Goal: Book appointment/travel/reservation

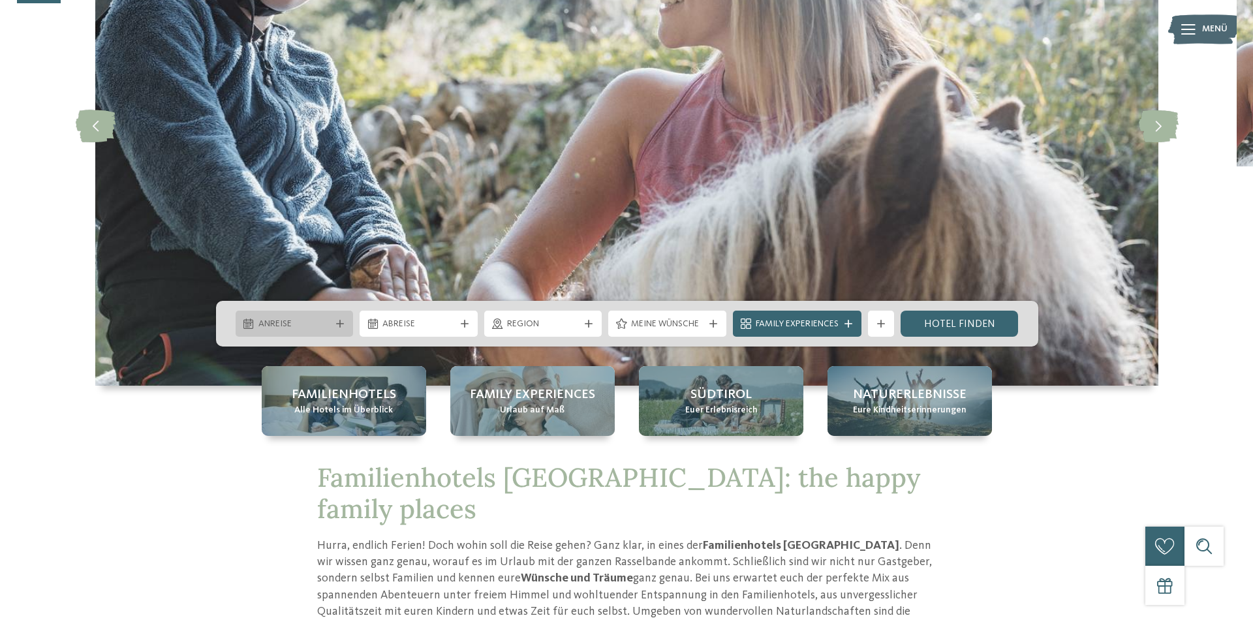
scroll to position [200, 0]
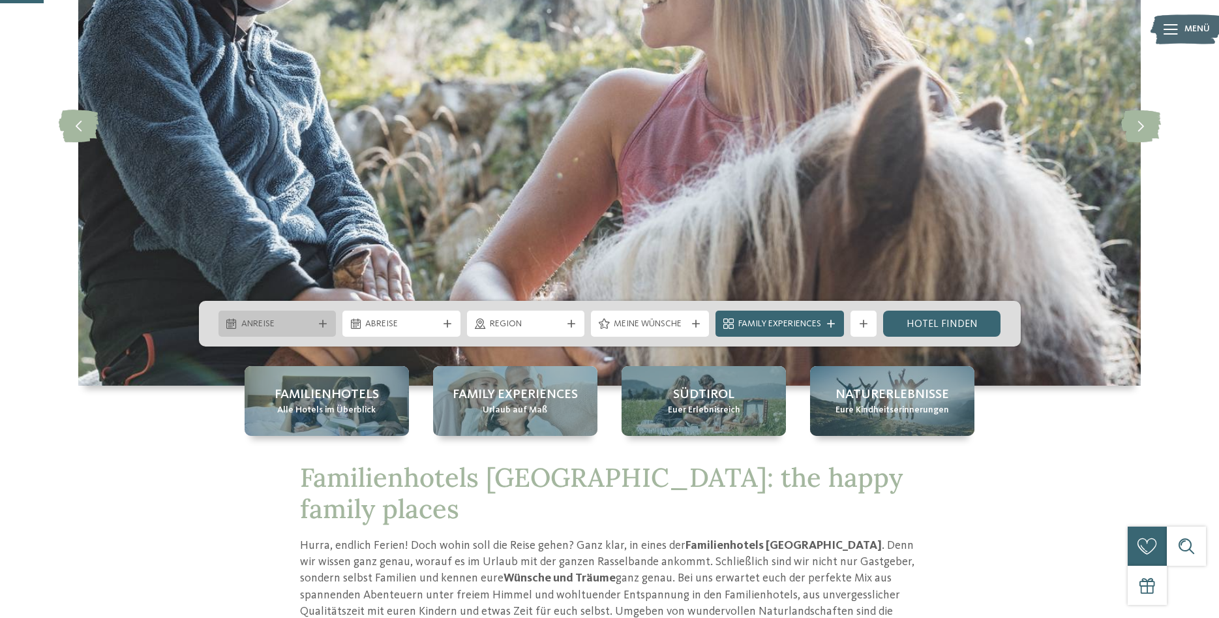
click at [251, 326] on span "Anreise" at bounding box center [277, 324] width 72 height 13
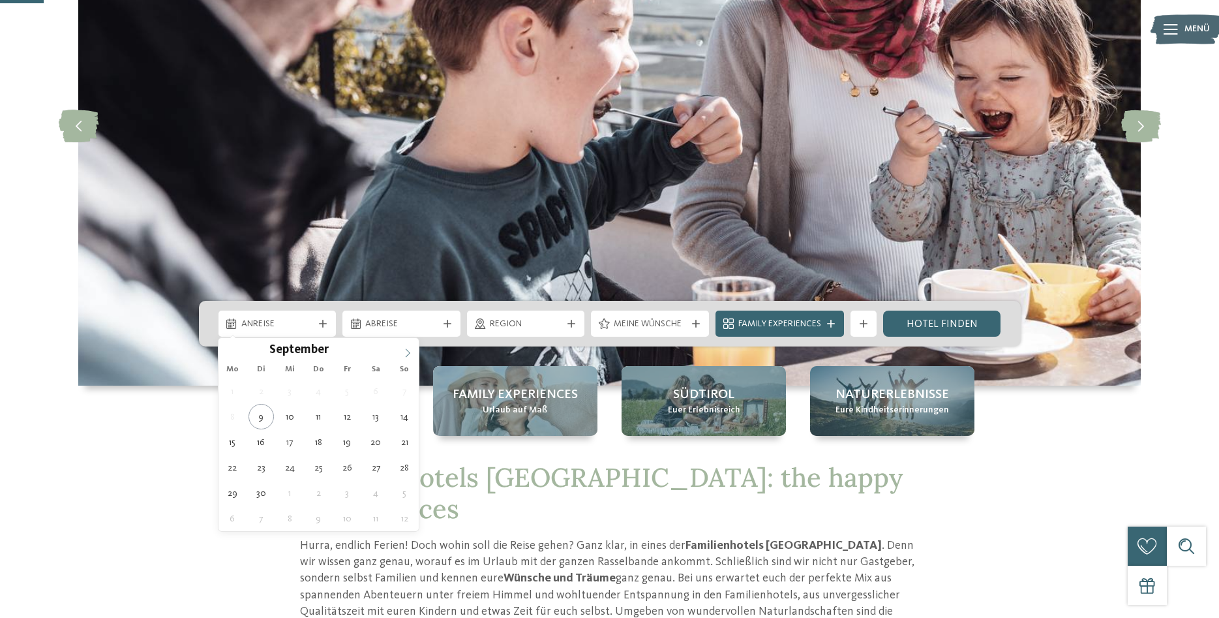
click at [412, 351] on icon at bounding box center [407, 352] width 9 height 9
click at [412, 352] on icon at bounding box center [407, 352] width 9 height 9
type input "****"
click at [412, 352] on icon at bounding box center [407, 352] width 9 height 9
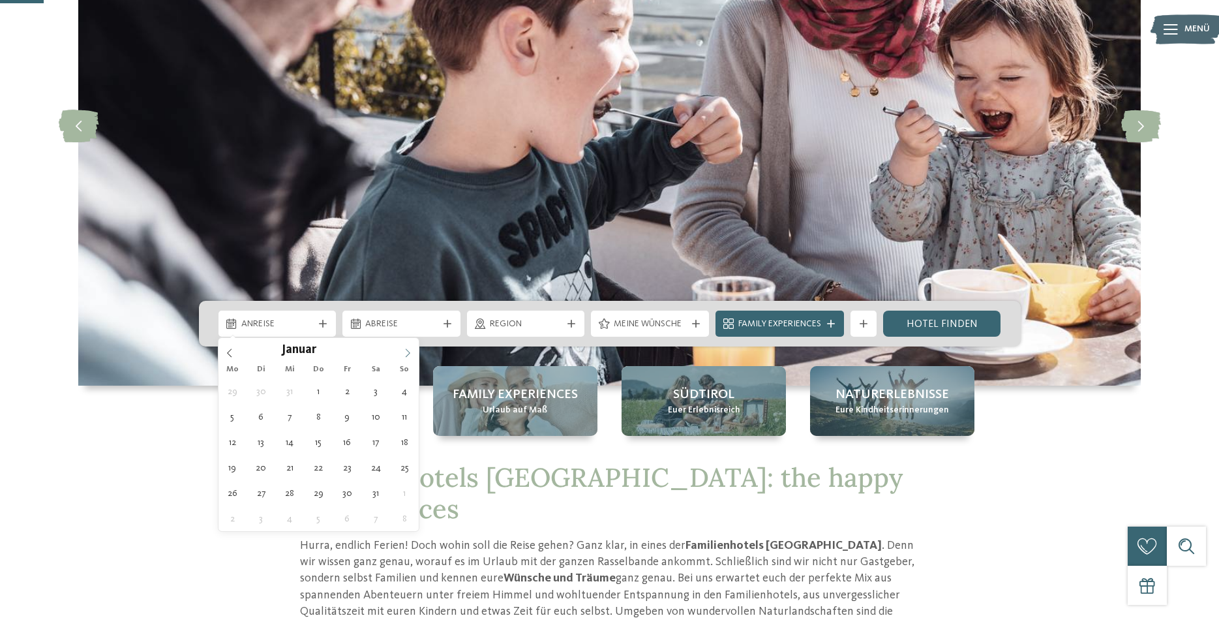
click at [412, 352] on icon at bounding box center [407, 352] width 9 height 9
click at [403, 356] on span at bounding box center [408, 349] width 22 height 22
type div "28.05.2026"
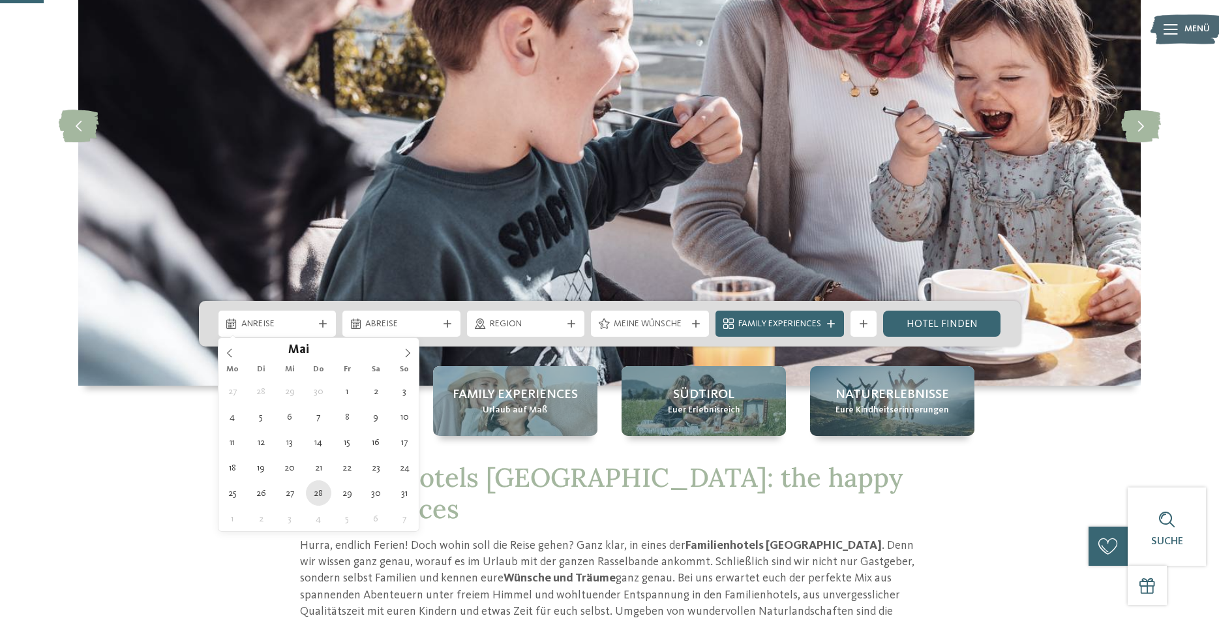
type input "****"
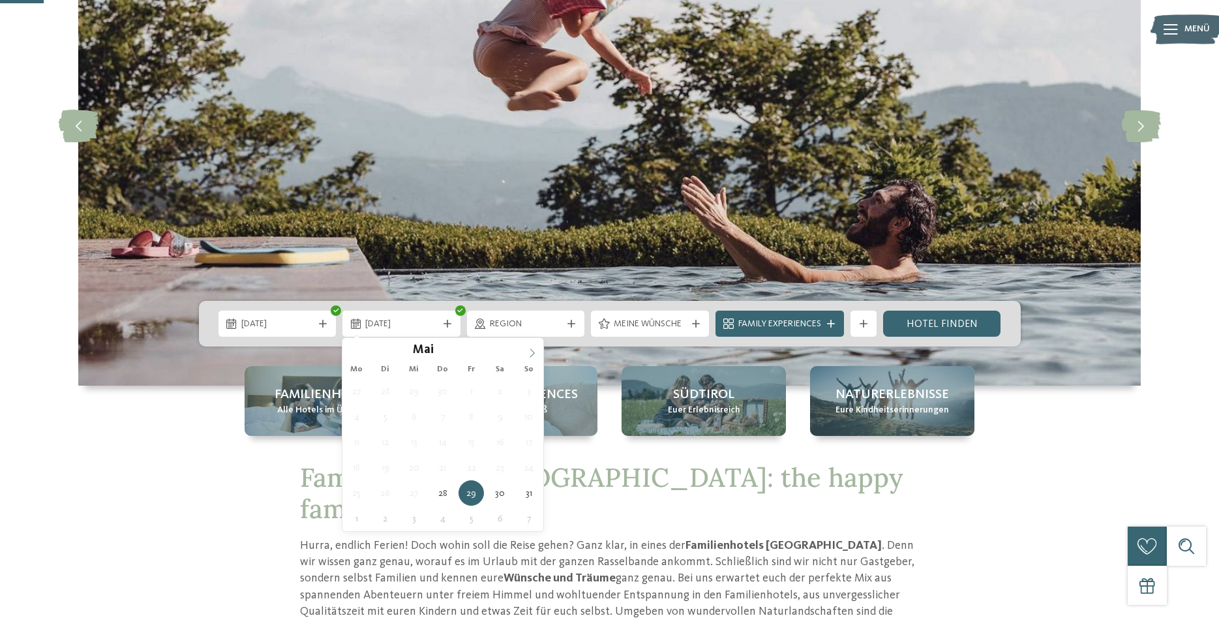
click at [532, 348] on icon at bounding box center [532, 352] width 9 height 9
type div "04.06.2026"
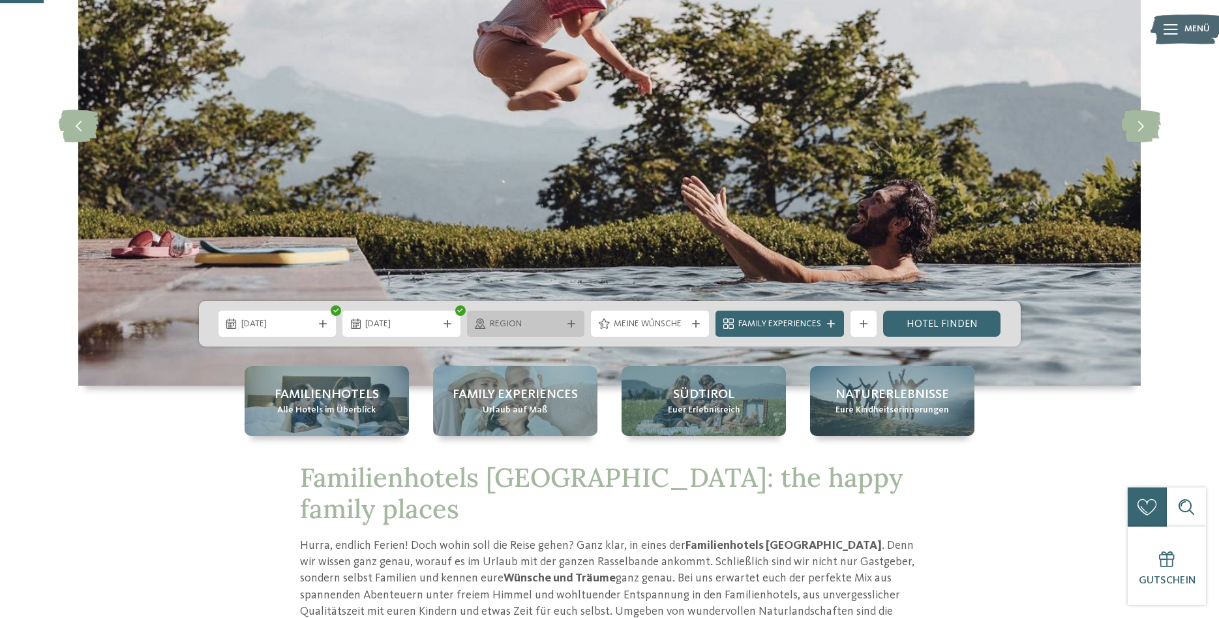
click at [555, 322] on span "Region" at bounding box center [526, 324] width 72 height 13
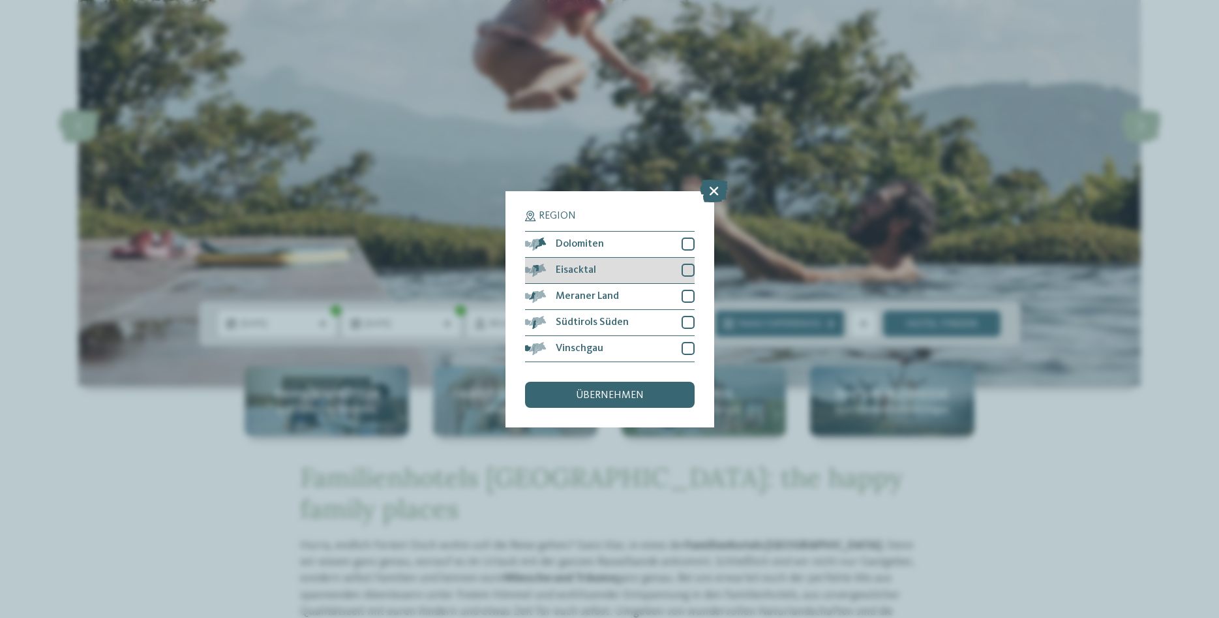
click at [684, 266] on div at bounding box center [688, 270] width 13 height 13
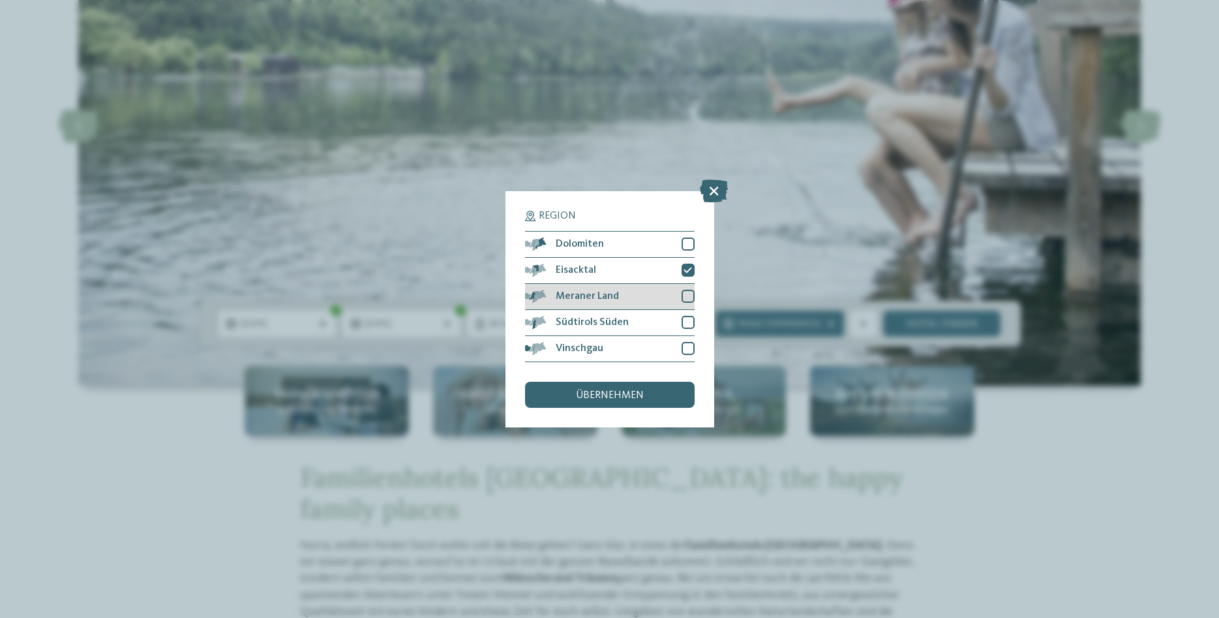
click at [689, 296] on div at bounding box center [688, 296] width 13 height 13
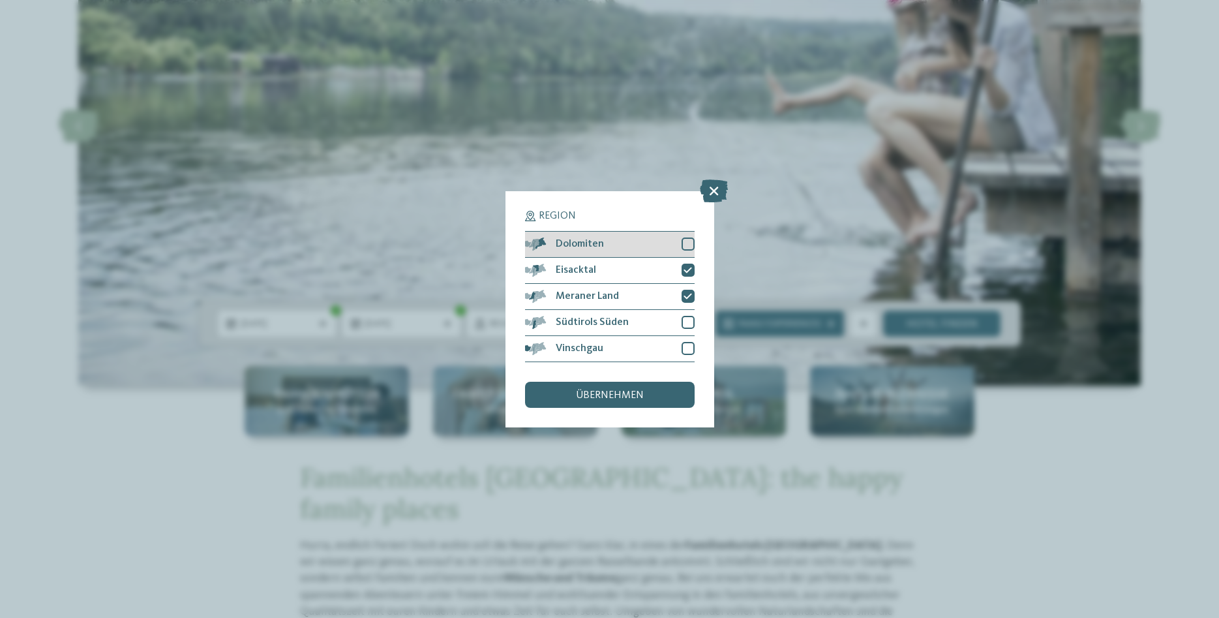
click at [690, 241] on div at bounding box center [688, 243] width 13 height 13
click at [641, 395] on span "übernehmen" at bounding box center [610, 395] width 68 height 10
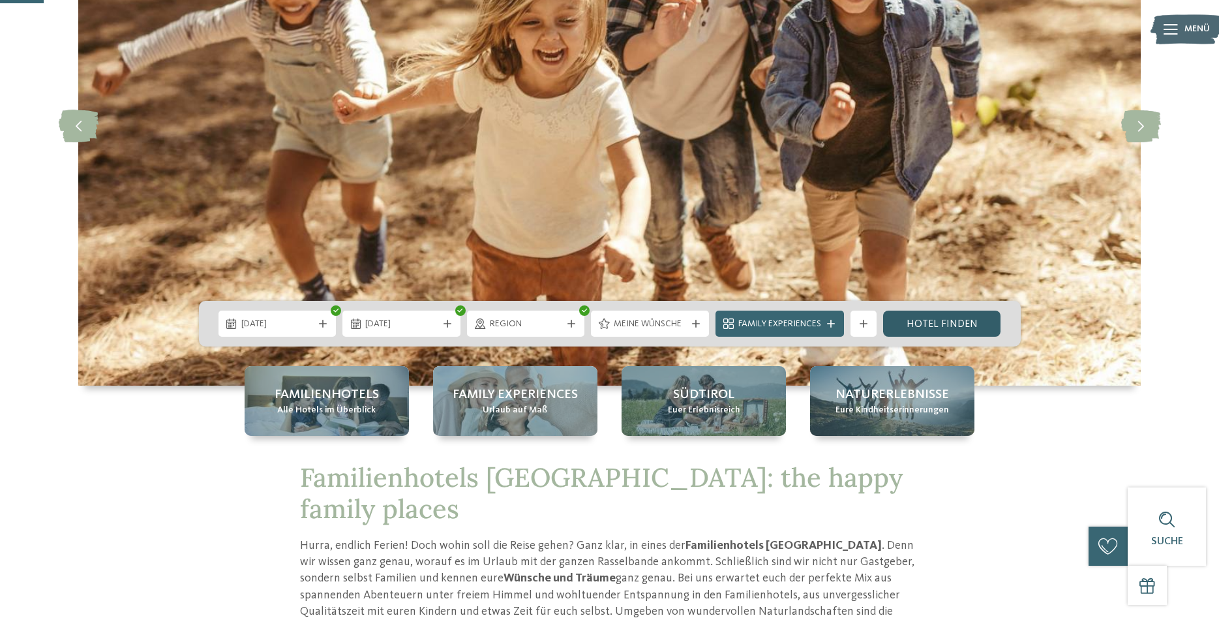
click at [940, 329] on link "Hotel finden" at bounding box center [942, 324] width 118 height 26
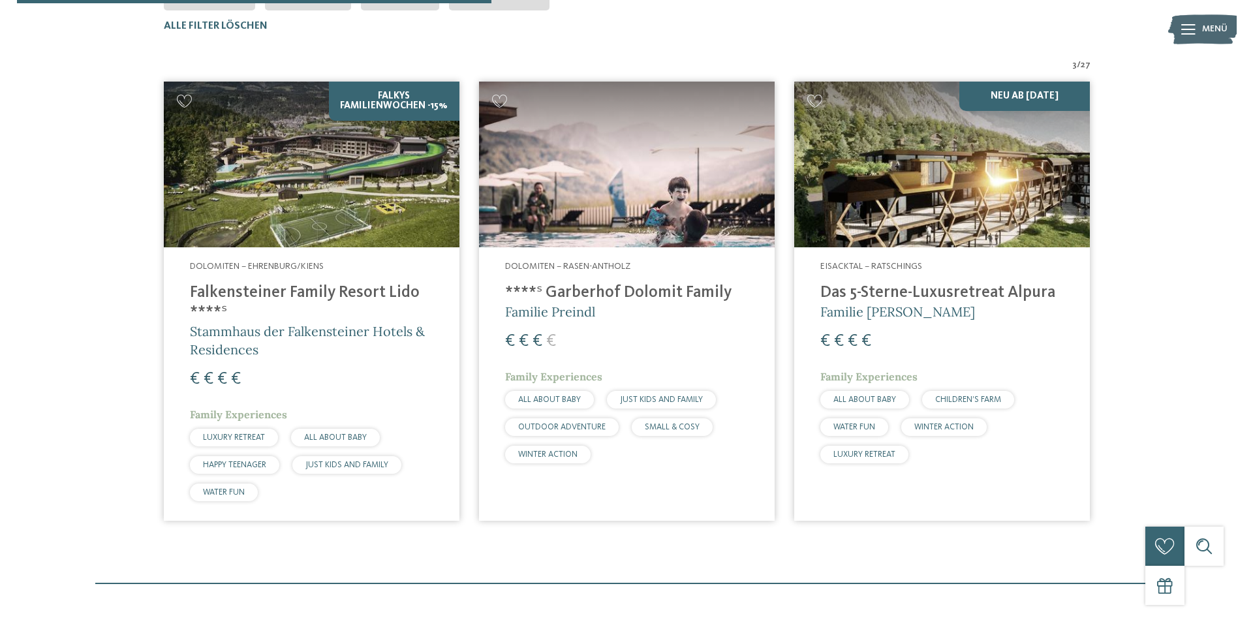
scroll to position [428, 0]
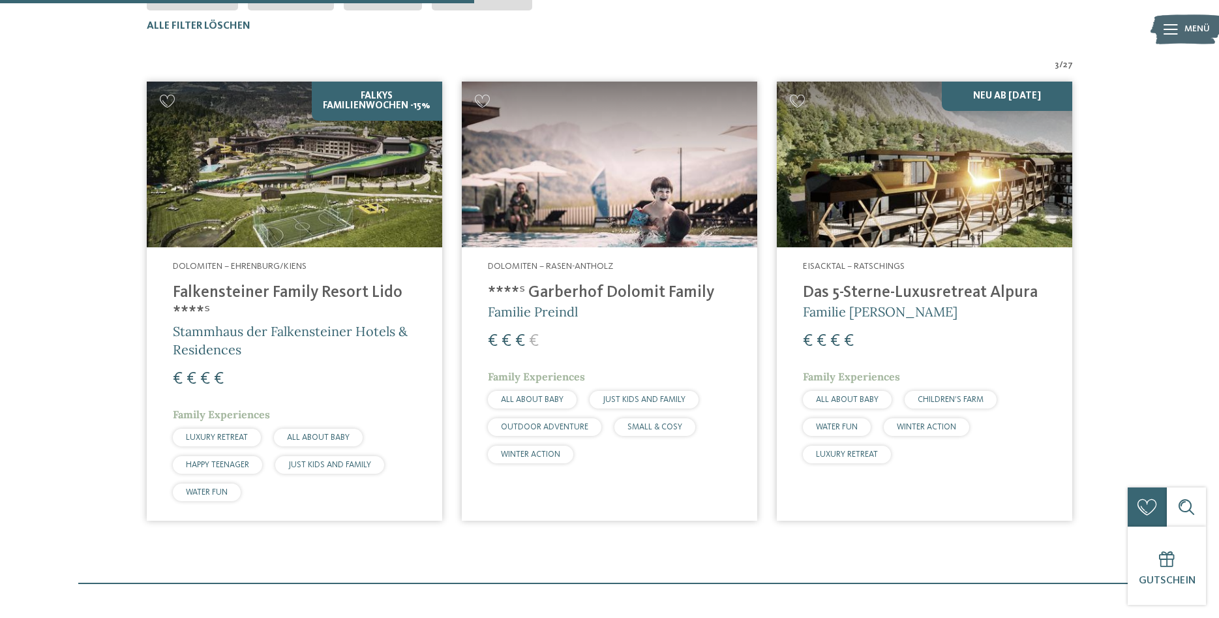
click at [292, 290] on h4 "Falkensteiner Family Resort Lido ****ˢ" at bounding box center [294, 302] width 243 height 39
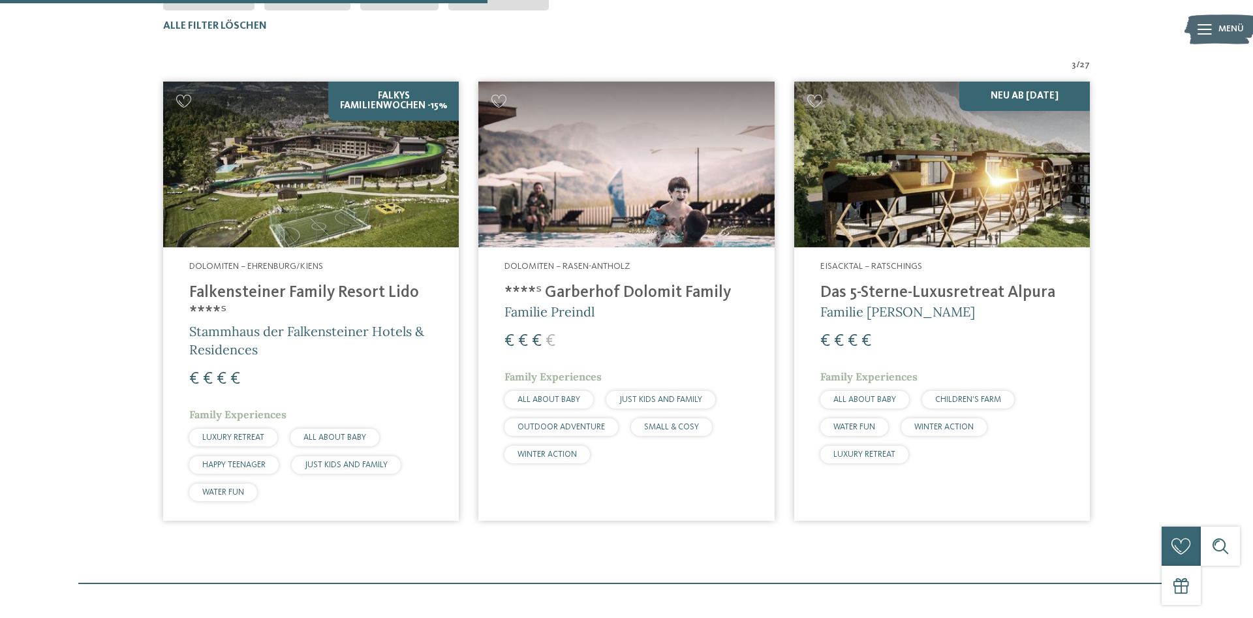
click at [318, 294] on h4 "Falkensteiner Family Resort Lido ****ˢ" at bounding box center [310, 302] width 243 height 39
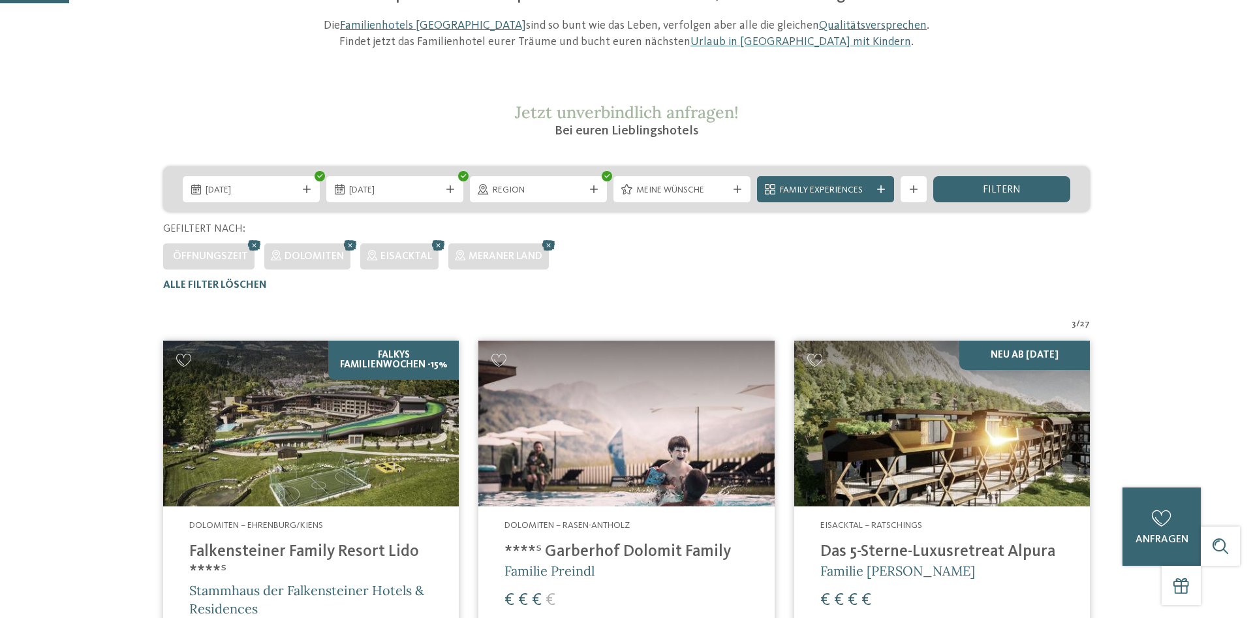
scroll to position [0, 0]
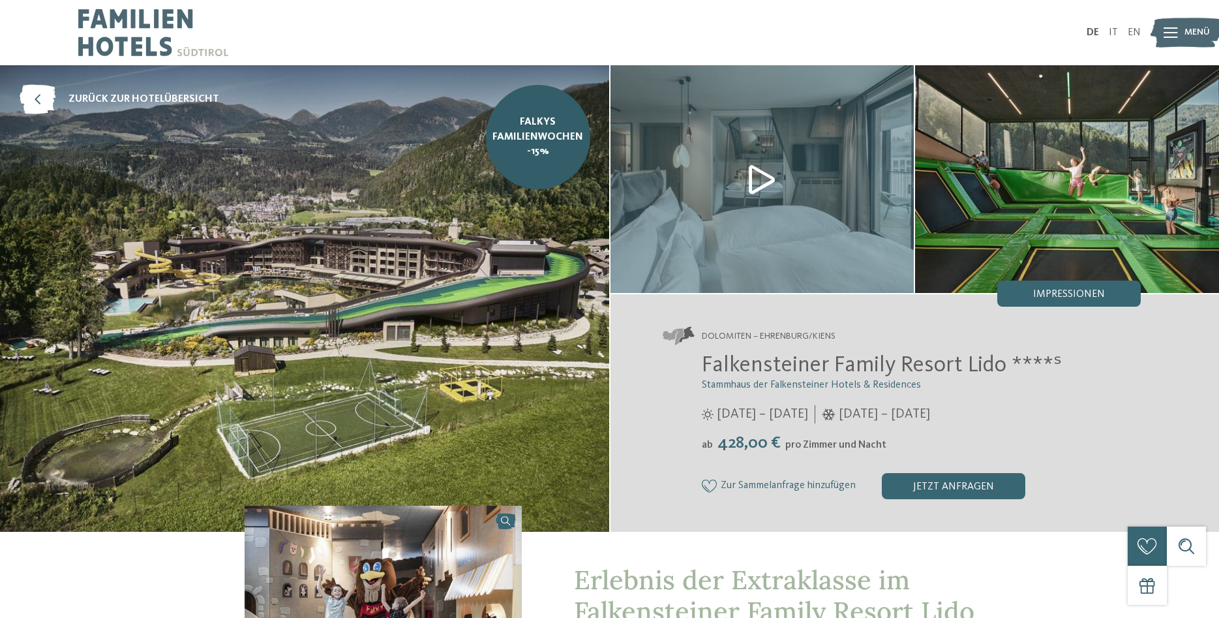
click at [767, 176] on img at bounding box center [763, 179] width 304 height 228
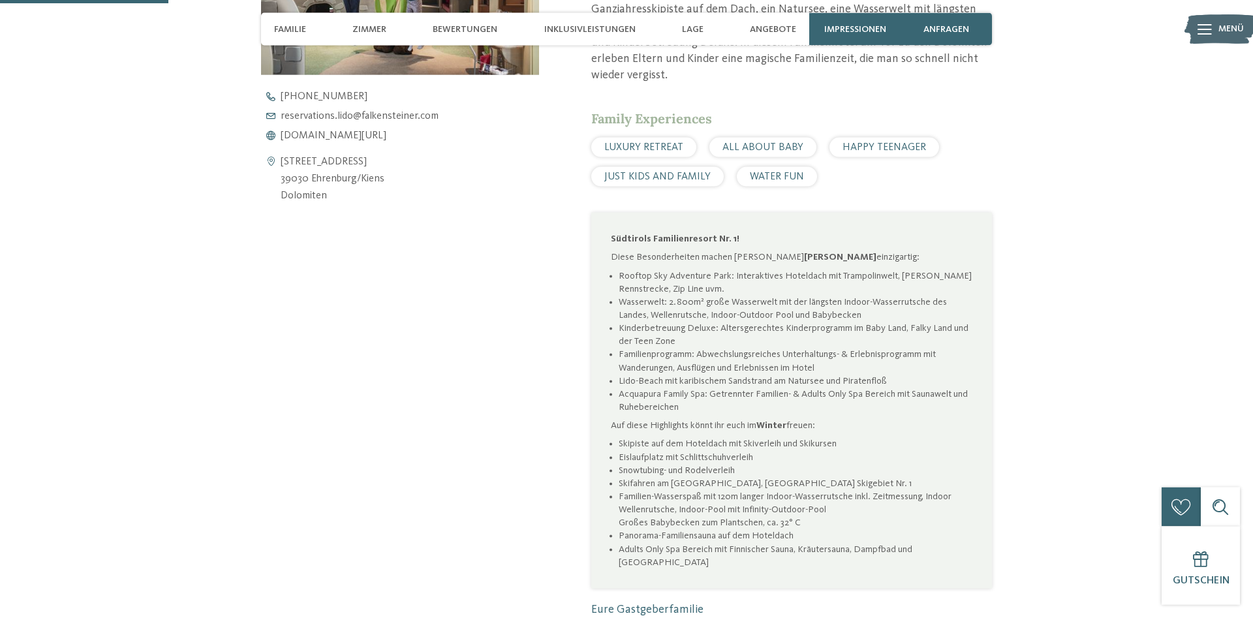
scroll to position [665, 0]
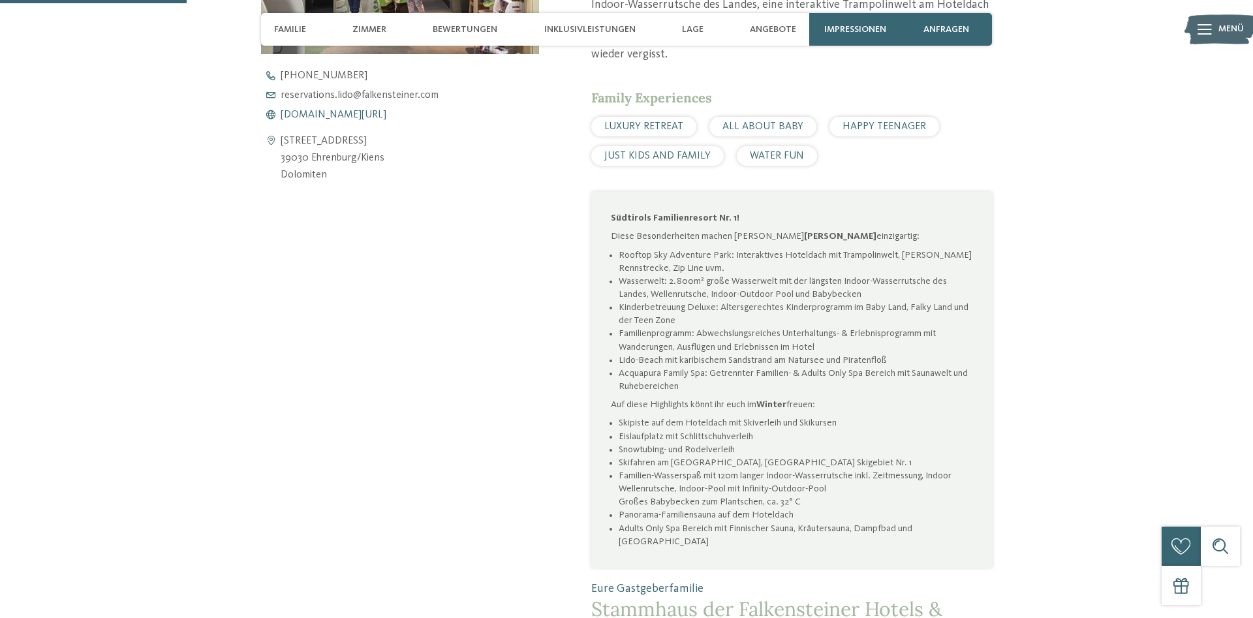
click at [369, 112] on span "www.falkensteiner.com/lido" at bounding box center [334, 115] width 106 height 10
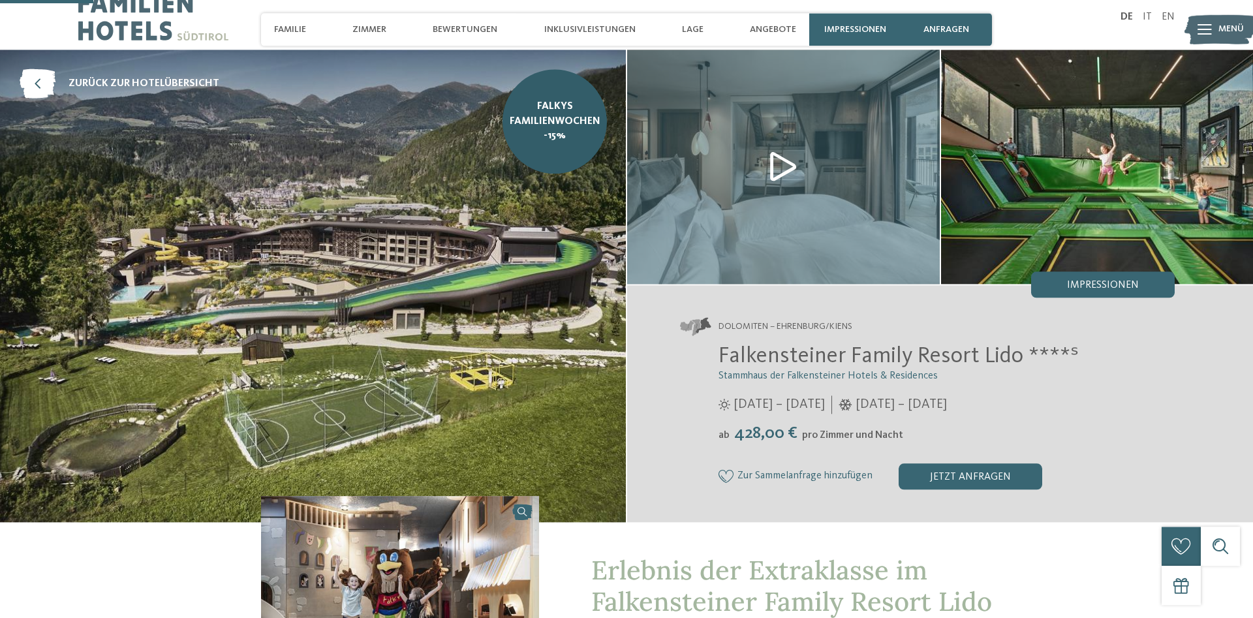
scroll to position [0, 0]
